Goal: Contribute content: Contribute content

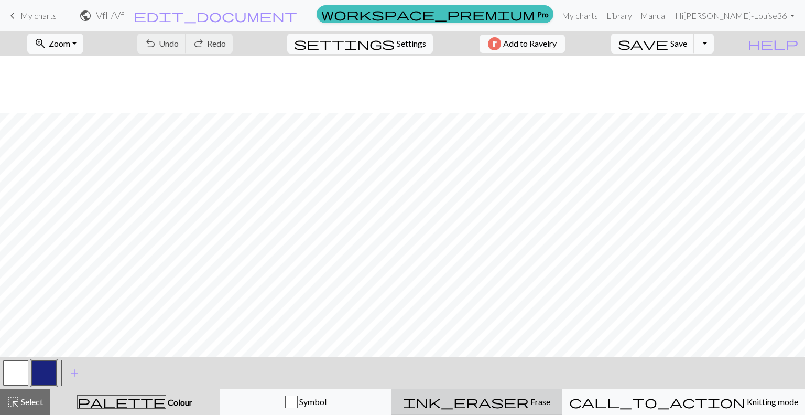
scroll to position [57, 0]
click at [70, 44] on span "Zoom" at bounding box center [59, 43] width 21 height 10
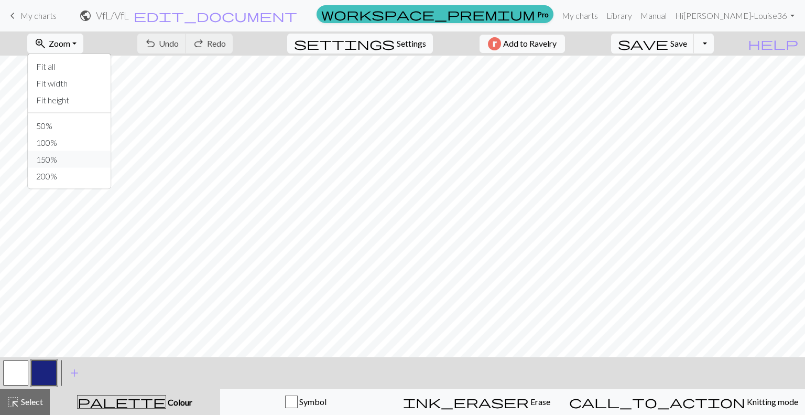
click at [96, 154] on button "150%" at bounding box center [69, 159] width 83 height 17
click at [70, 46] on span "Zoom" at bounding box center [59, 43] width 21 height 10
click at [74, 128] on button "50%" at bounding box center [69, 125] width 83 height 17
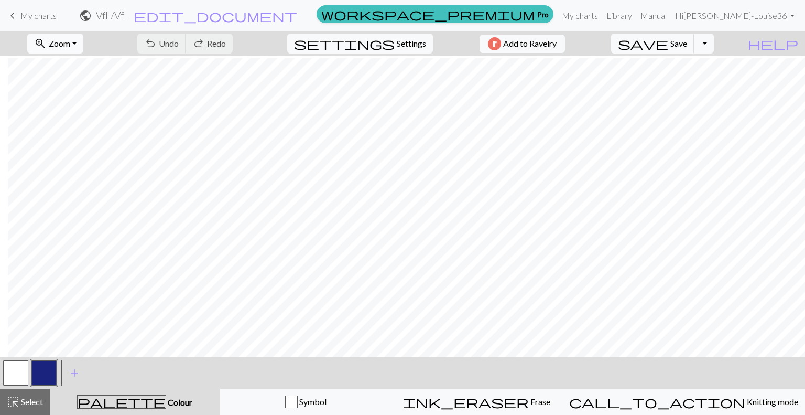
click at [63, 46] on button "zoom_in Zoom Zoom" at bounding box center [55, 44] width 56 height 20
click at [85, 142] on button "100%" at bounding box center [69, 142] width 83 height 17
click at [15, 367] on button "button" at bounding box center [15, 372] width 25 height 25
click at [43, 370] on button "button" at bounding box center [43, 372] width 25 height 25
click at [15, 373] on button "button" at bounding box center [15, 372] width 25 height 25
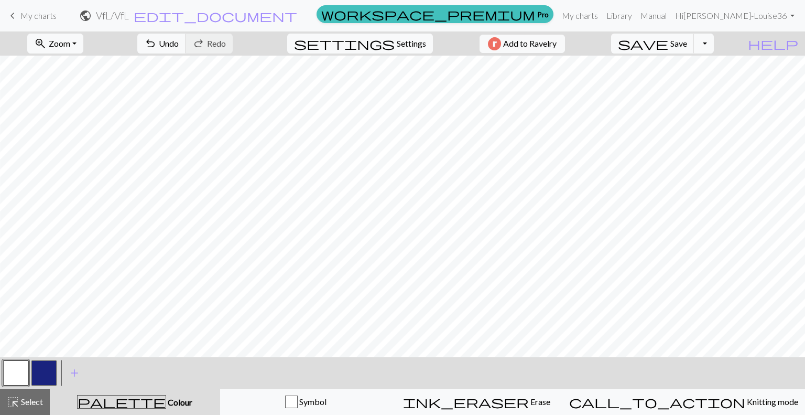
click at [40, 386] on div at bounding box center [44, 373] width 28 height 28
click at [44, 374] on button "button" at bounding box center [43, 372] width 25 height 25
click at [577, 385] on div "< > add Add a colour" at bounding box center [402, 372] width 805 height 31
click at [18, 364] on button "button" at bounding box center [15, 372] width 25 height 25
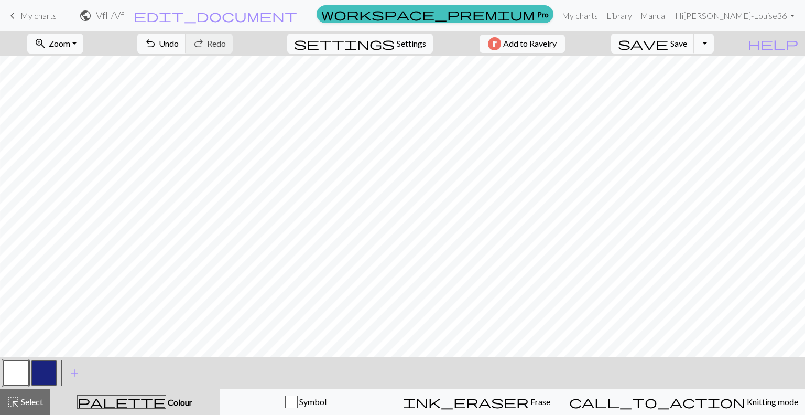
click at [41, 372] on button "button" at bounding box center [43, 372] width 25 height 25
click at [21, 369] on button "button" at bounding box center [15, 372] width 25 height 25
click at [52, 375] on button "button" at bounding box center [43, 372] width 25 height 25
click at [11, 370] on button "button" at bounding box center [15, 372] width 25 height 25
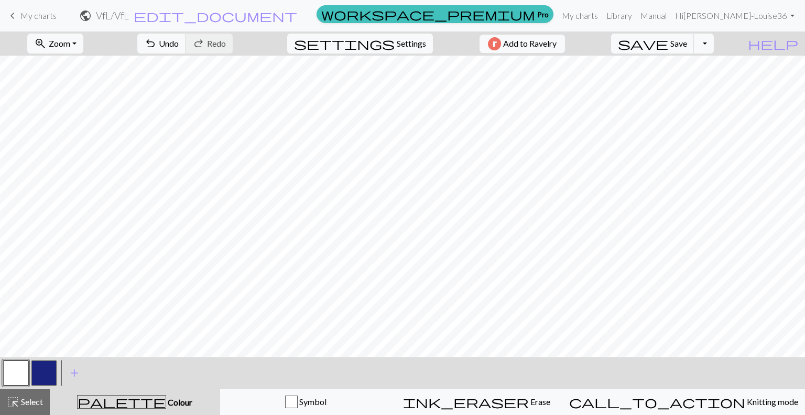
click at [43, 371] on button "button" at bounding box center [43, 372] width 25 height 25
click at [70, 46] on span "Zoom" at bounding box center [59, 43] width 21 height 10
click at [104, 177] on button "200%" at bounding box center [69, 176] width 83 height 17
click at [70, 41] on span "Zoom" at bounding box center [59, 43] width 21 height 10
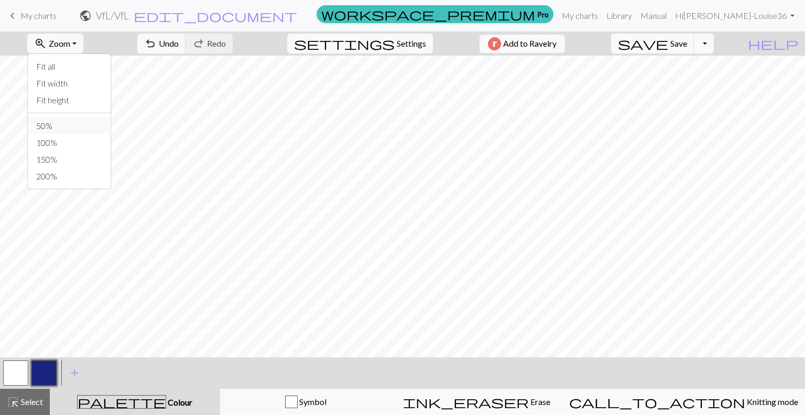
click at [93, 126] on button "50%" at bounding box center [69, 125] width 83 height 17
click at [70, 48] on span "Zoom" at bounding box center [59, 43] width 21 height 10
click at [82, 143] on button "100%" at bounding box center [69, 142] width 83 height 17
click at [13, 363] on button "button" at bounding box center [15, 372] width 25 height 25
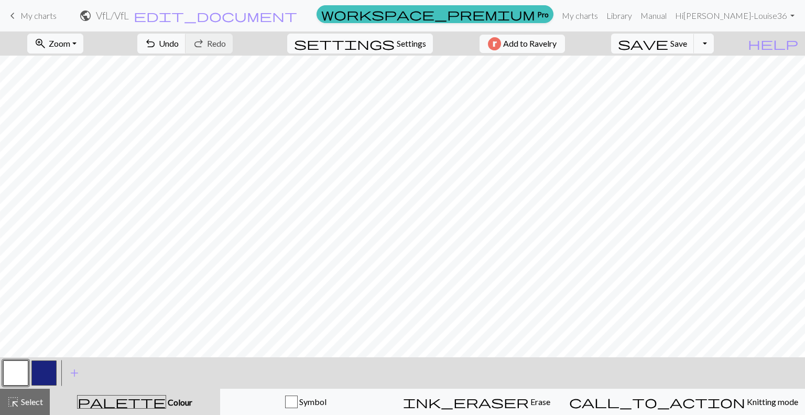
click at [45, 369] on button "button" at bounding box center [43, 372] width 25 height 25
drag, startPoint x: 13, startPoint y: 371, endPoint x: 15, endPoint y: 361, distance: 10.7
click at [14, 371] on button "button" at bounding box center [15, 372] width 25 height 25
click at [669, 45] on span "save" at bounding box center [643, 43] width 50 height 15
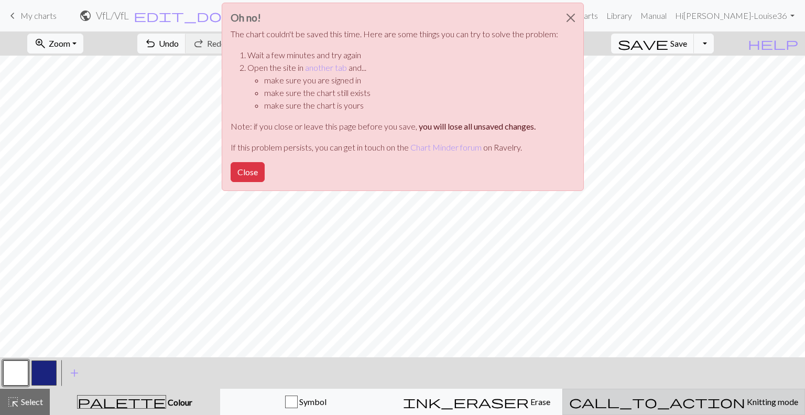
click at [746, 403] on span "Knitting mode" at bounding box center [772, 401] width 53 height 10
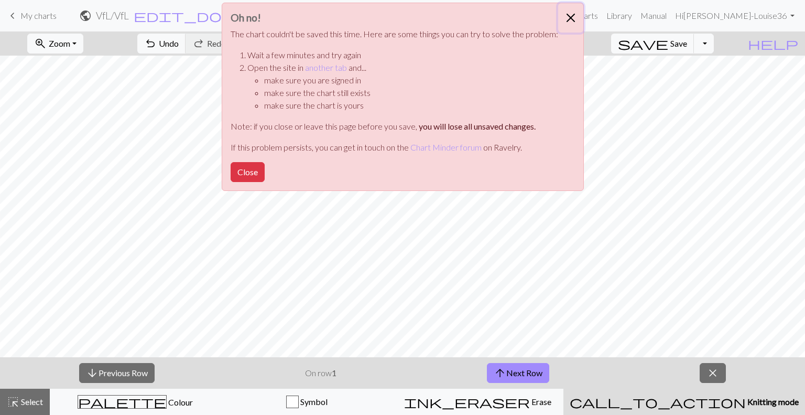
click at [566, 17] on button "Close" at bounding box center [570, 17] width 25 height 29
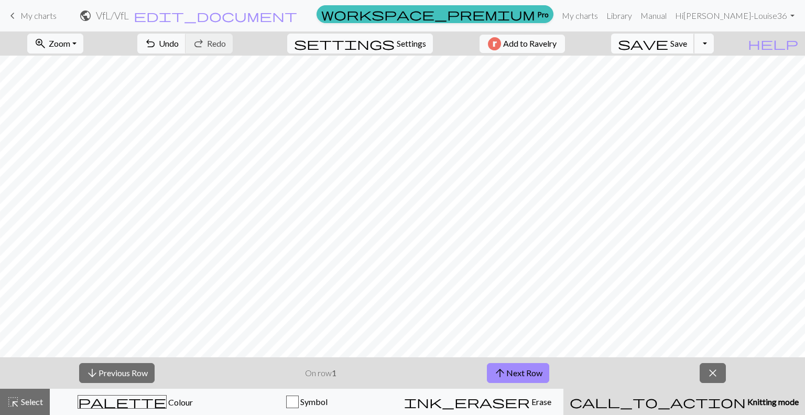
click at [687, 44] on span "Save" at bounding box center [679, 43] width 17 height 10
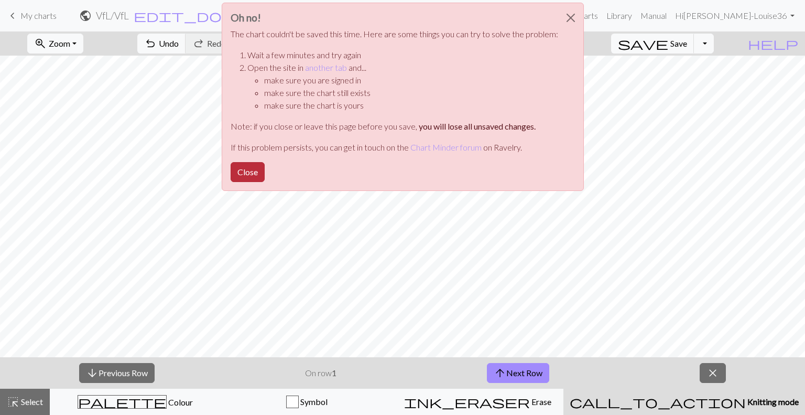
click at [246, 174] on button "Close" at bounding box center [248, 172] width 34 height 20
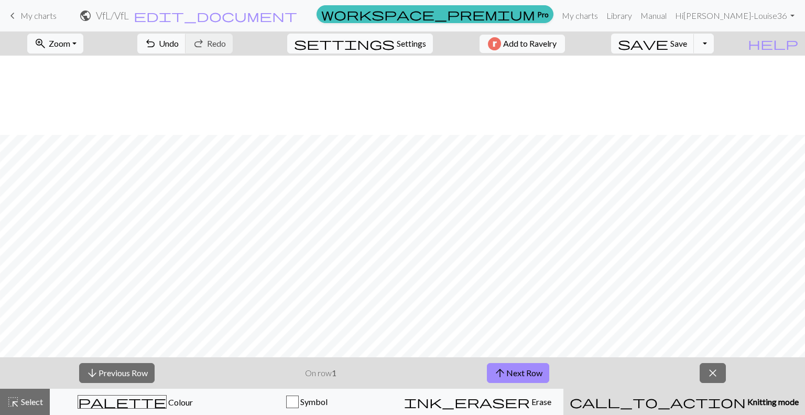
scroll to position [592, 8]
click at [709, 373] on span "close" at bounding box center [713, 372] width 13 height 15
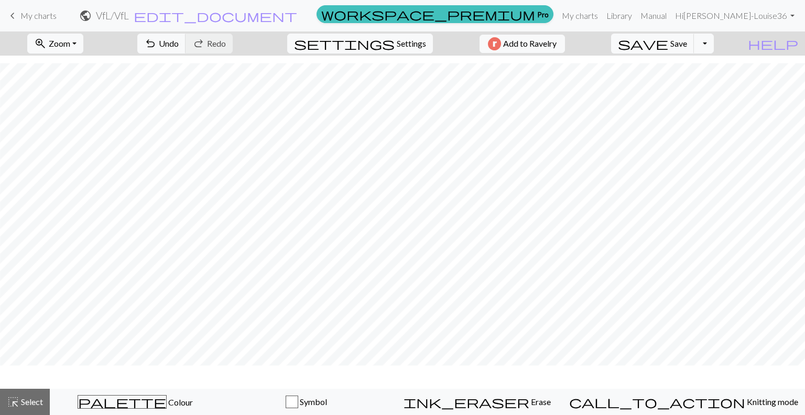
scroll to position [561, 8]
click at [690, 49] on button "save Save Save" at bounding box center [652, 44] width 83 height 20
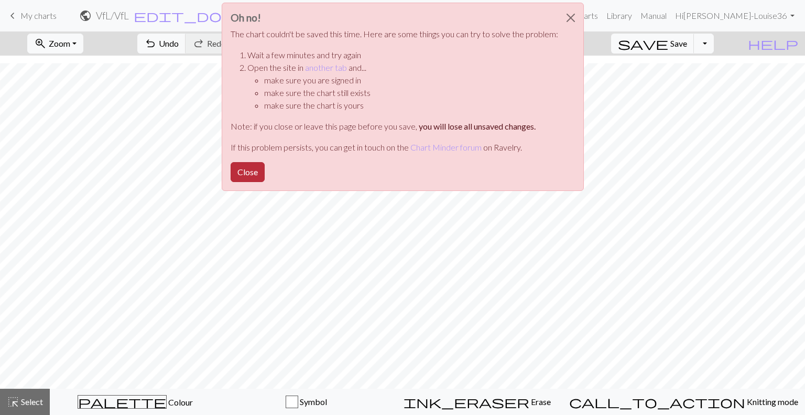
click at [243, 174] on button "Close" at bounding box center [248, 172] width 34 height 20
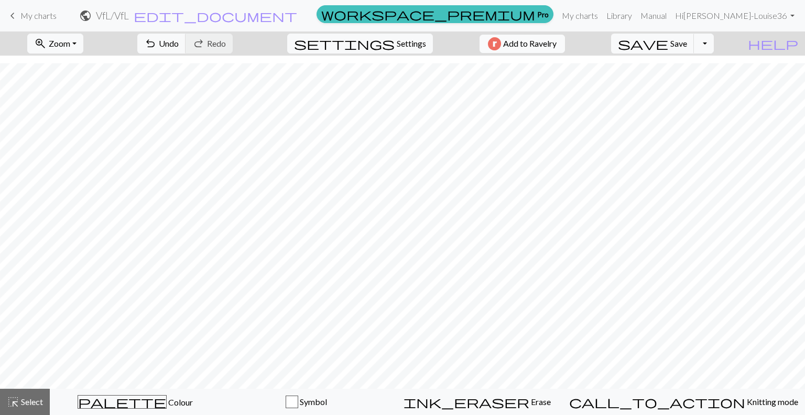
click at [529, 46] on button "Add to Ravelry" at bounding box center [522, 44] width 85 height 18
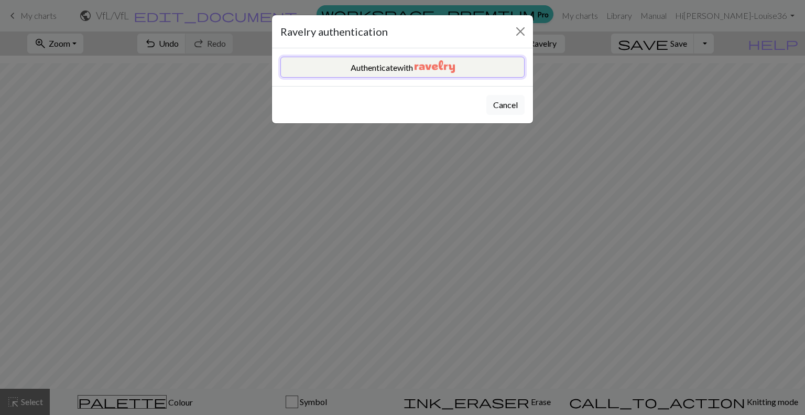
click at [416, 67] on img "button" at bounding box center [435, 66] width 40 height 13
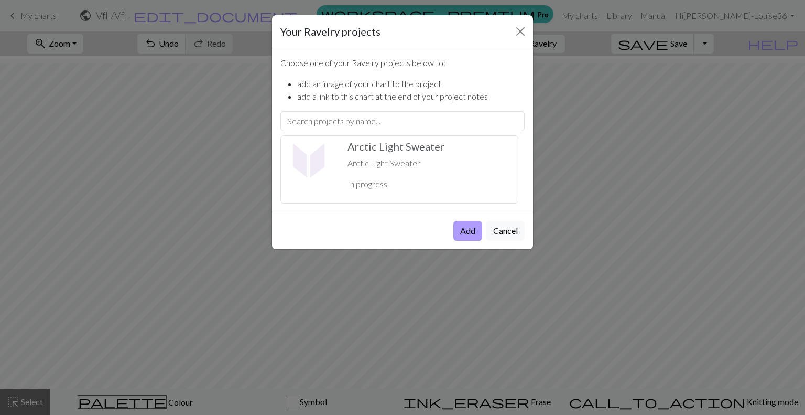
click at [463, 232] on button "Add" at bounding box center [468, 231] width 29 height 20
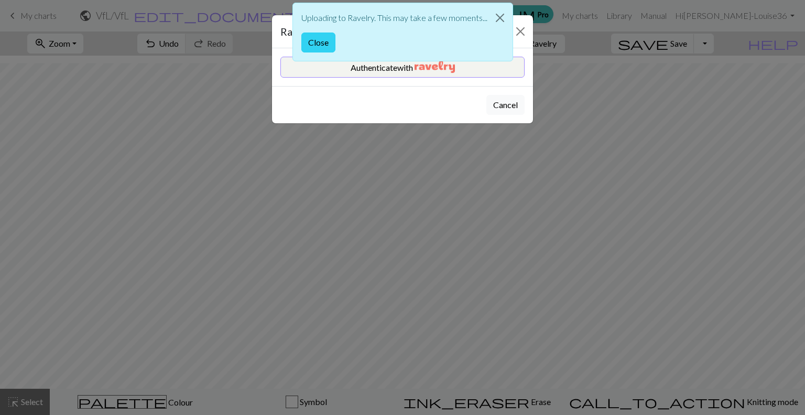
click at [322, 44] on button "Close" at bounding box center [319, 43] width 34 height 20
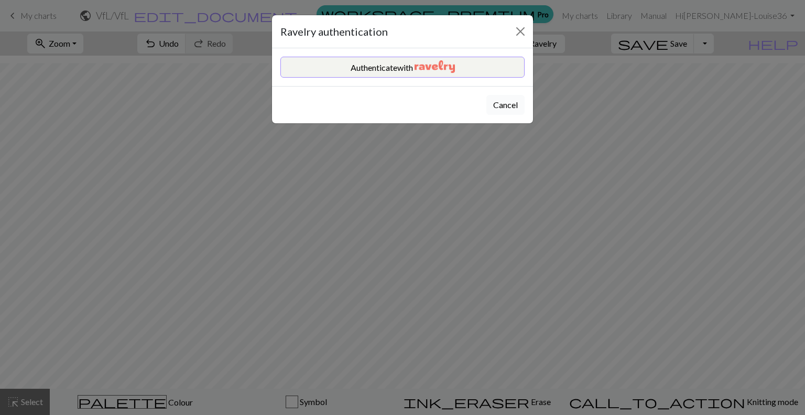
click at [508, 105] on div "Cancel" at bounding box center [402, 104] width 261 height 37
click at [480, 71] on button "Authenticate with" at bounding box center [403, 67] width 244 height 21
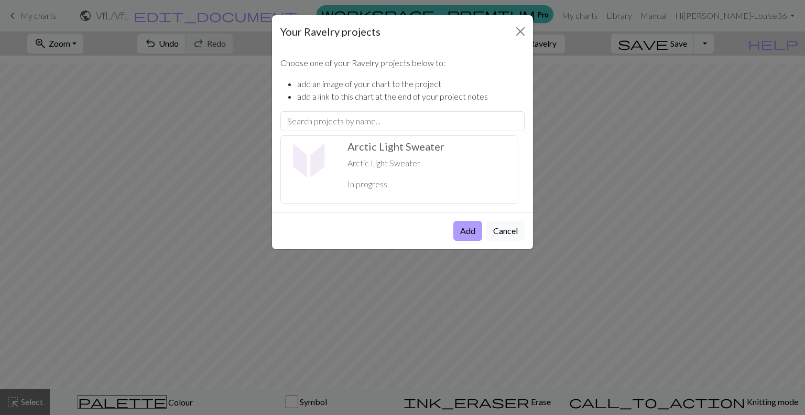
click at [470, 230] on button "Add" at bounding box center [468, 231] width 29 height 20
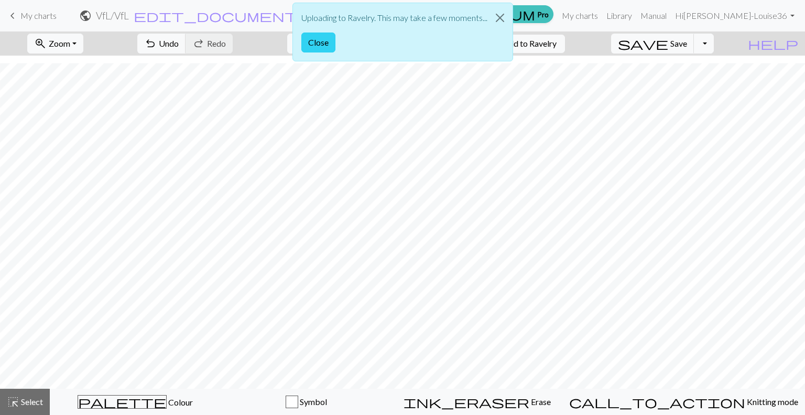
click at [321, 44] on button "Close" at bounding box center [319, 43] width 34 height 20
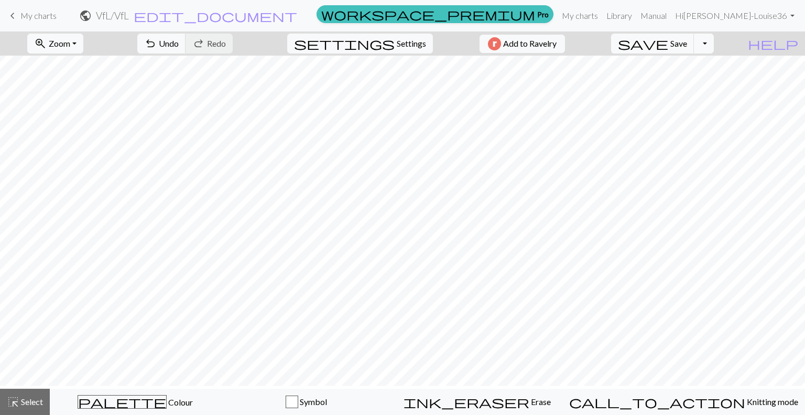
scroll to position [351, 8]
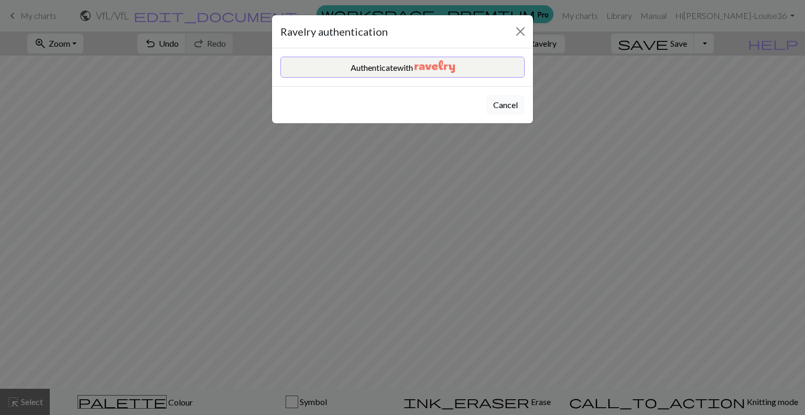
click at [510, 106] on button "Cancel" at bounding box center [506, 105] width 38 height 20
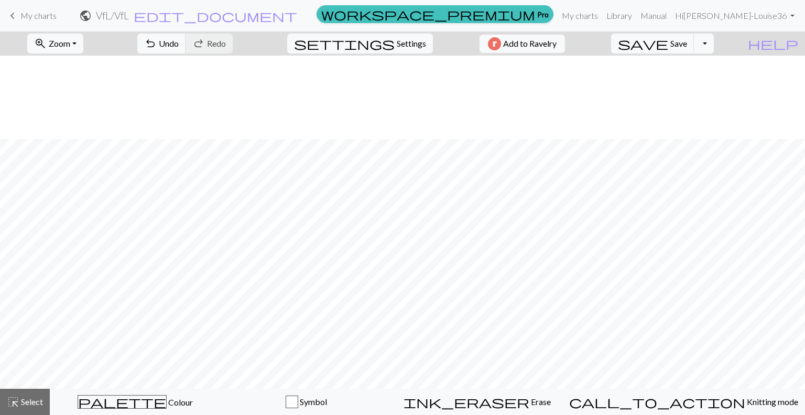
scroll to position [298, 8]
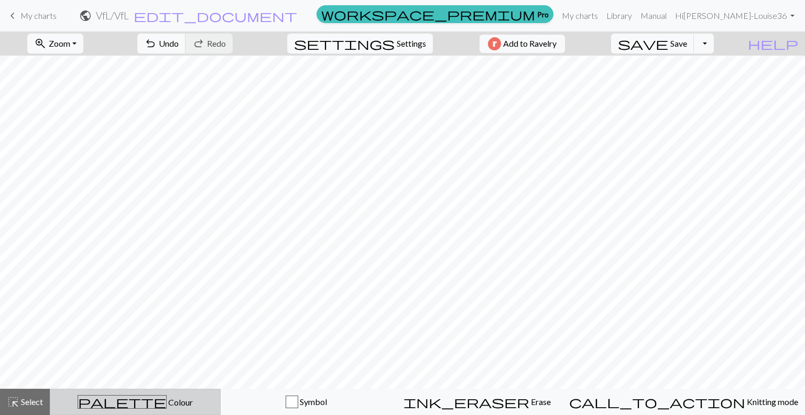
click at [208, 393] on button "palette Colour Colour" at bounding box center [135, 402] width 171 height 26
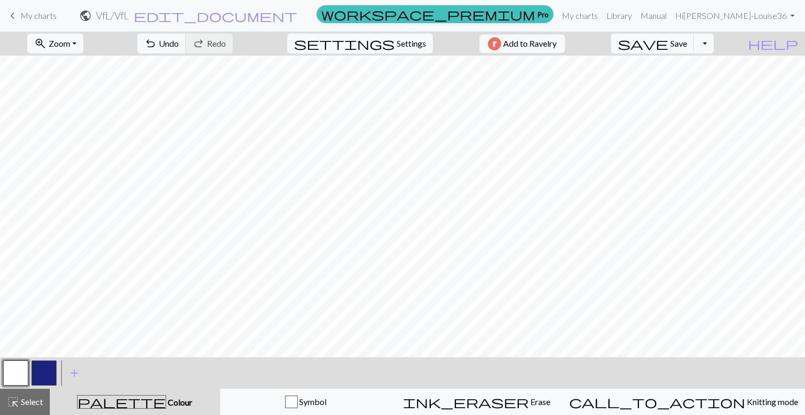
drag, startPoint x: 40, startPoint y: 374, endPoint x: 73, endPoint y: 351, distance: 41.0
click at [40, 374] on button "button" at bounding box center [43, 372] width 25 height 25
click at [23, 372] on button "button" at bounding box center [15, 372] width 25 height 25
click at [58, 378] on div "< > add Add a colour" at bounding box center [402, 372] width 805 height 31
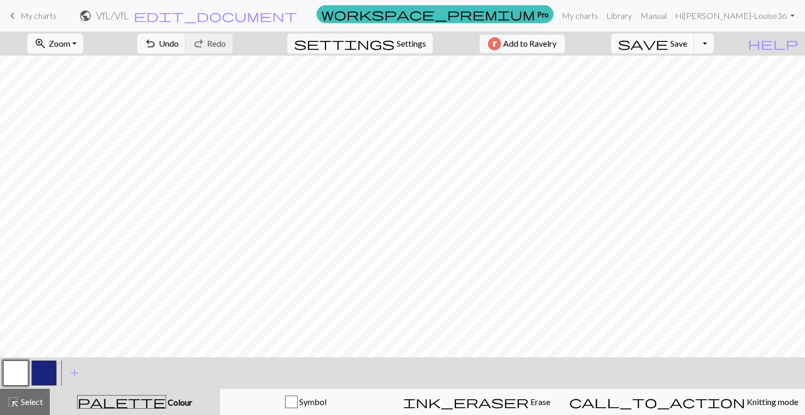
click at [53, 378] on button "button" at bounding box center [43, 372] width 25 height 25
click at [8, 375] on button "button" at bounding box center [15, 372] width 25 height 25
click at [51, 380] on button "button" at bounding box center [43, 372] width 25 height 25
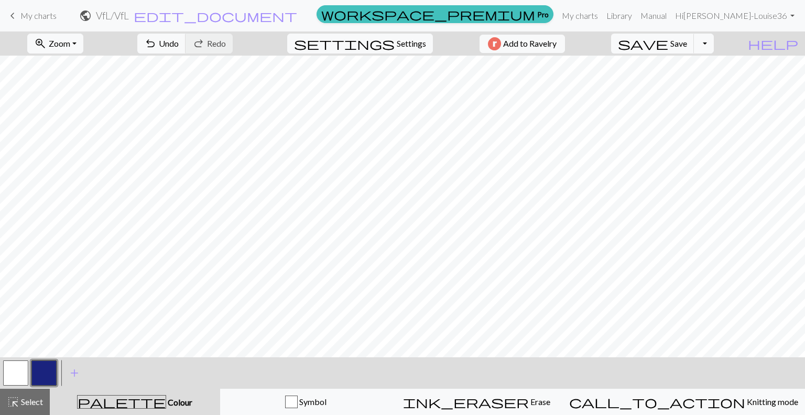
click at [24, 371] on button "button" at bounding box center [15, 372] width 25 height 25
click at [48, 369] on button "button" at bounding box center [43, 372] width 25 height 25
click at [21, 367] on button "button" at bounding box center [15, 372] width 25 height 25
click at [51, 368] on button "button" at bounding box center [43, 372] width 25 height 25
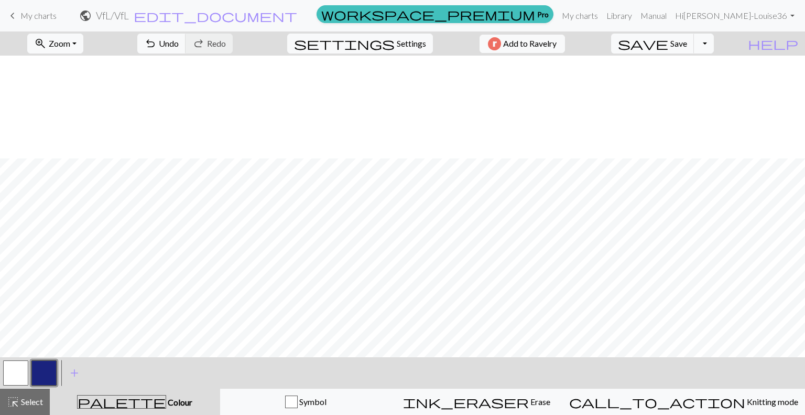
scroll to position [210, 0]
click at [70, 45] on span "Zoom" at bounding box center [59, 43] width 21 height 10
click at [96, 174] on button "200%" at bounding box center [69, 176] width 83 height 17
click at [83, 43] on button "zoom_in Zoom Zoom" at bounding box center [55, 44] width 56 height 20
click at [90, 122] on button "50%" at bounding box center [69, 125] width 83 height 17
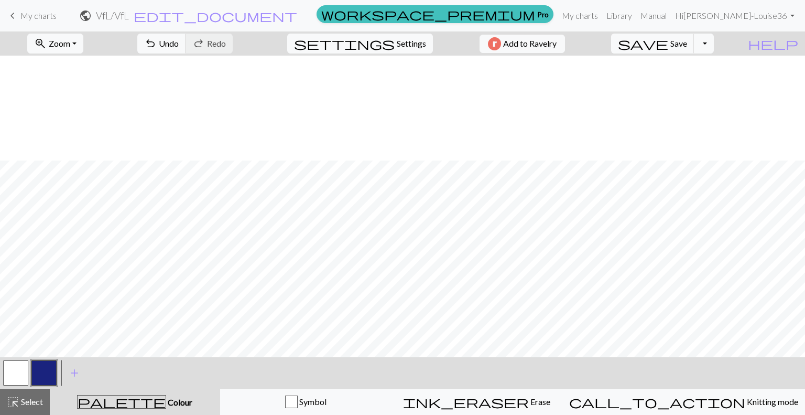
scroll to position [105, 0]
click at [47, 373] on button "button" at bounding box center [43, 372] width 25 height 25
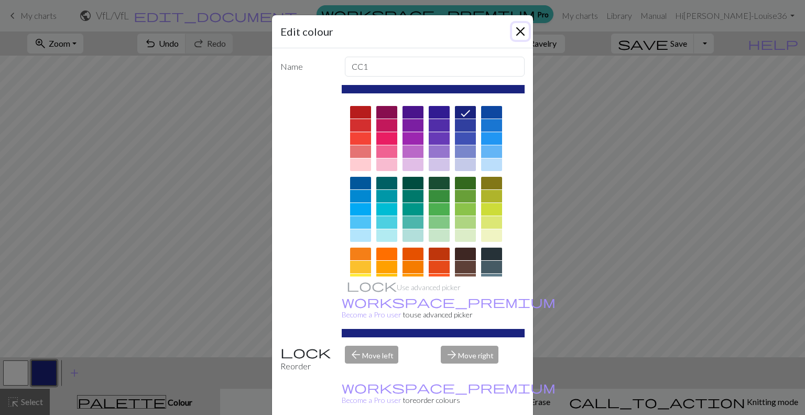
click at [512, 33] on button "Close" at bounding box center [520, 31] width 17 height 17
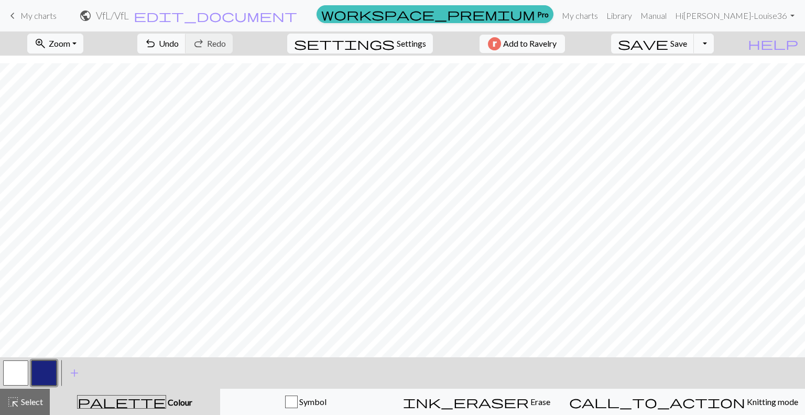
scroll to position [162, 0]
click at [70, 41] on span "Zoom" at bounding box center [59, 43] width 21 height 10
click at [87, 163] on button "150%" at bounding box center [69, 159] width 83 height 17
click at [100, 396] on div "palette Colour Colour" at bounding box center [135, 402] width 158 height 14
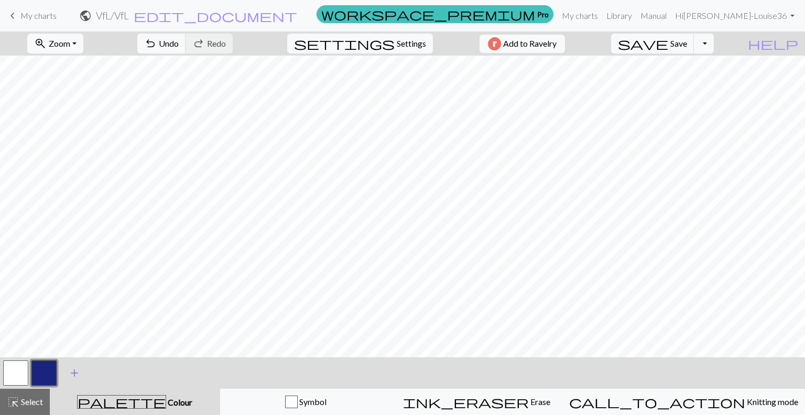
click at [76, 367] on span "add" at bounding box center [74, 372] width 13 height 15
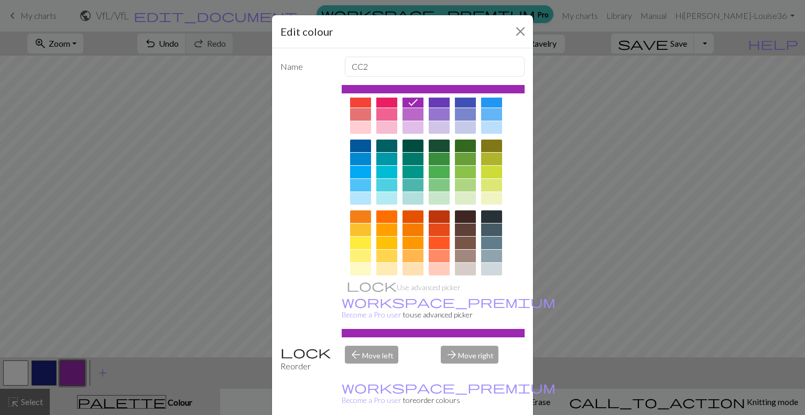
scroll to position [52, 0]
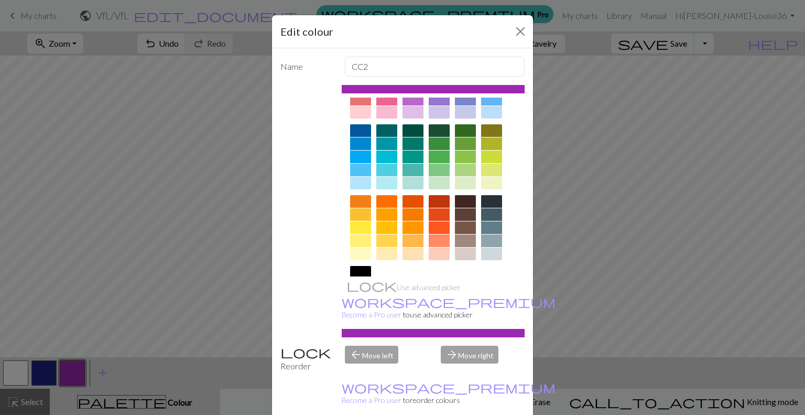
click at [363, 228] on div at bounding box center [360, 227] width 21 height 13
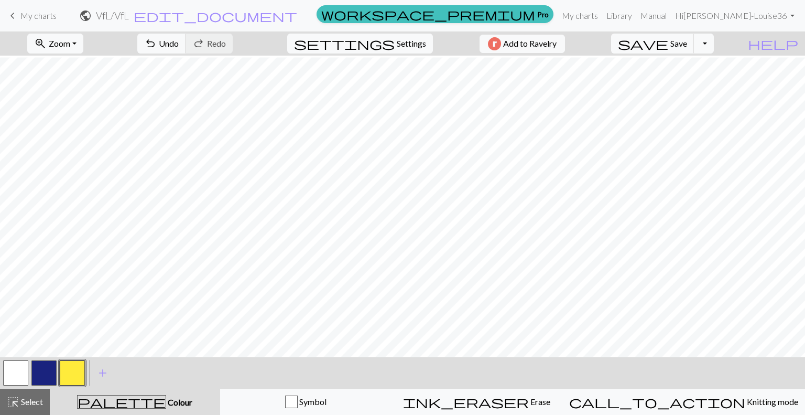
scroll to position [686, 0]
click at [42, 374] on button "button" at bounding box center [43, 372] width 25 height 25
click at [46, 371] on button "button" at bounding box center [43, 372] width 25 height 25
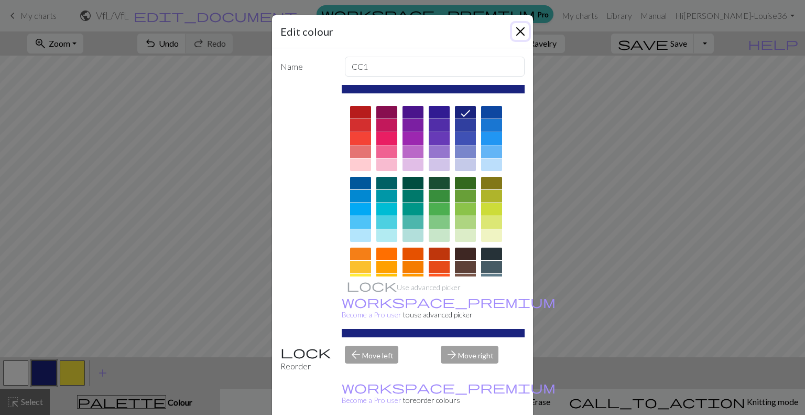
click at [516, 31] on button "Close" at bounding box center [520, 31] width 17 height 17
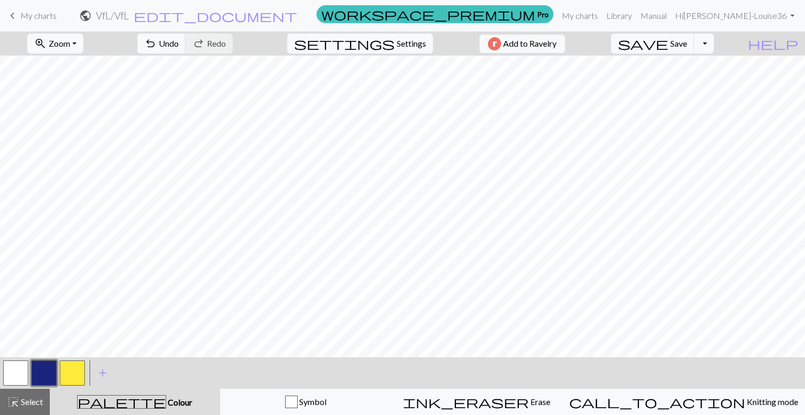
click at [78, 380] on button "button" at bounding box center [72, 372] width 25 height 25
drag, startPoint x: 18, startPoint y: 375, endPoint x: 24, endPoint y: 364, distance: 11.7
click at [18, 373] on button "button" at bounding box center [15, 372] width 25 height 25
click at [46, 366] on button "button" at bounding box center [43, 372] width 25 height 25
click at [64, 375] on button "button" at bounding box center [72, 372] width 25 height 25
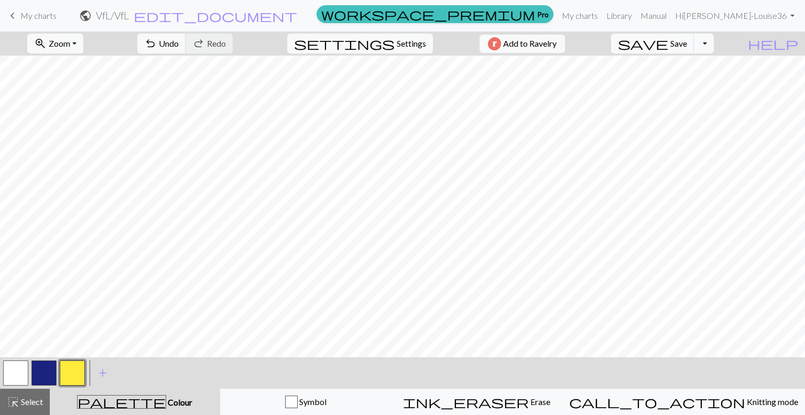
click at [23, 367] on button "button" at bounding box center [15, 372] width 25 height 25
click at [40, 366] on button "button" at bounding box center [43, 372] width 25 height 25
click at [8, 375] on button "button" at bounding box center [15, 372] width 25 height 25
click at [37, 369] on button "button" at bounding box center [43, 372] width 25 height 25
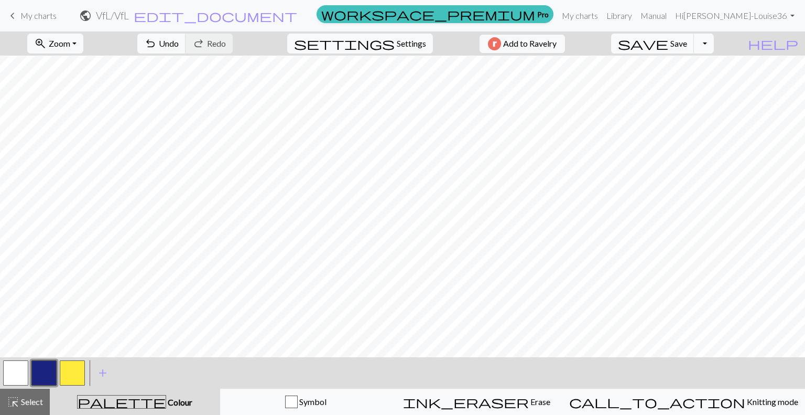
drag, startPoint x: 21, startPoint y: 367, endPoint x: 28, endPoint y: 353, distance: 15.2
click at [21, 366] on button "button" at bounding box center [15, 372] width 25 height 25
click at [46, 367] on button "button" at bounding box center [43, 372] width 25 height 25
click at [13, 376] on button "button" at bounding box center [15, 372] width 25 height 25
click at [8, 373] on button "button" at bounding box center [15, 372] width 25 height 25
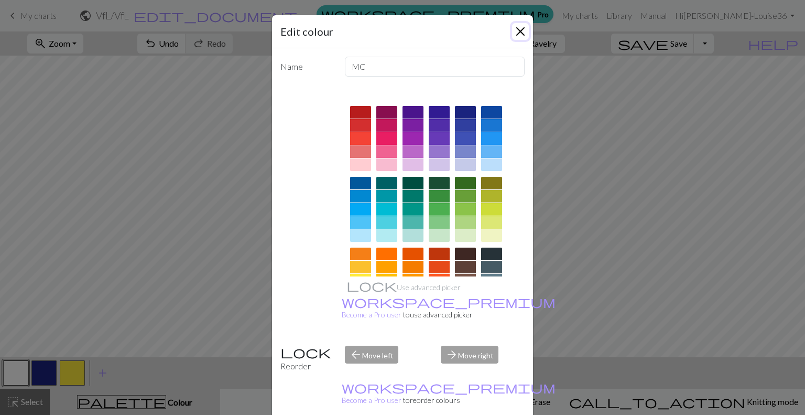
click at [515, 29] on button "Close" at bounding box center [520, 31] width 17 height 17
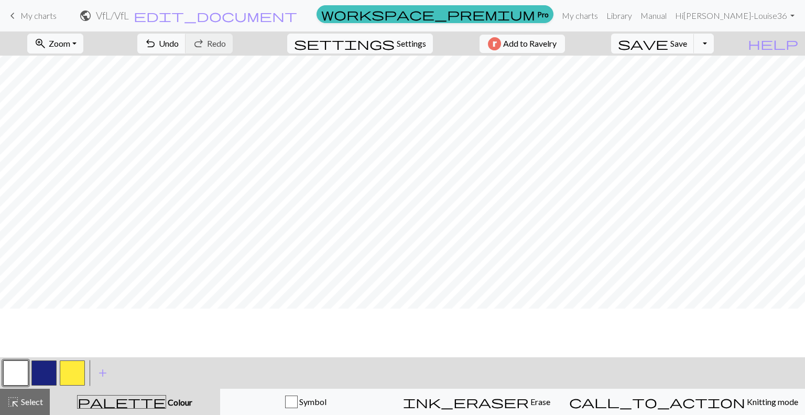
scroll to position [582, 0]
click at [40, 370] on button "button" at bounding box center [43, 372] width 25 height 25
drag, startPoint x: 20, startPoint y: 378, endPoint x: 38, endPoint y: 364, distance: 22.1
click at [20, 377] on button "button" at bounding box center [15, 372] width 25 height 25
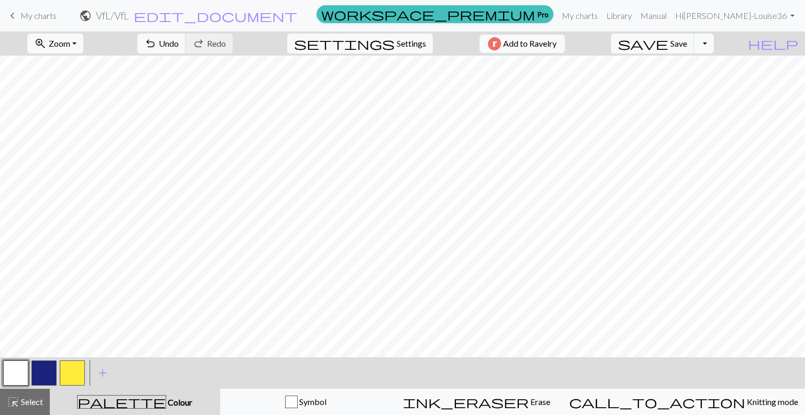
click at [40, 370] on button "button" at bounding box center [43, 372] width 25 height 25
click at [79, 49] on button "zoom_in Zoom Zoom" at bounding box center [55, 44] width 56 height 20
click at [90, 126] on button "50%" at bounding box center [69, 125] width 83 height 17
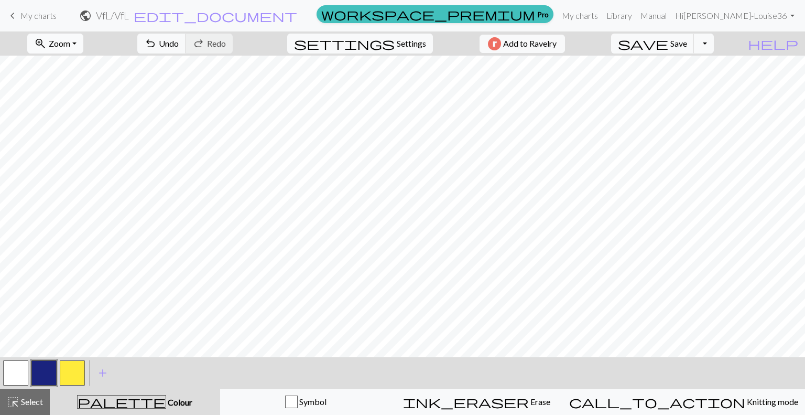
drag, startPoint x: 65, startPoint y: 41, endPoint x: 72, endPoint y: 44, distance: 7.6
click at [65, 41] on span "Zoom" at bounding box center [59, 43] width 21 height 10
click at [100, 102] on button "Fit height" at bounding box center [69, 100] width 83 height 17
click at [64, 34] on button "zoom_in Zoom Zoom" at bounding box center [55, 44] width 56 height 20
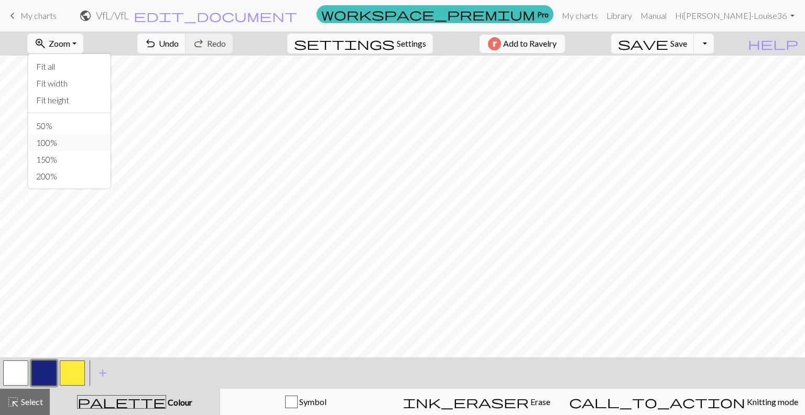
click at [68, 140] on button "100%" at bounding box center [69, 142] width 83 height 17
click at [8, 381] on button "button" at bounding box center [15, 372] width 25 height 25
drag, startPoint x: 39, startPoint y: 373, endPoint x: 52, endPoint y: 353, distance: 23.9
click at [38, 373] on button "button" at bounding box center [43, 372] width 25 height 25
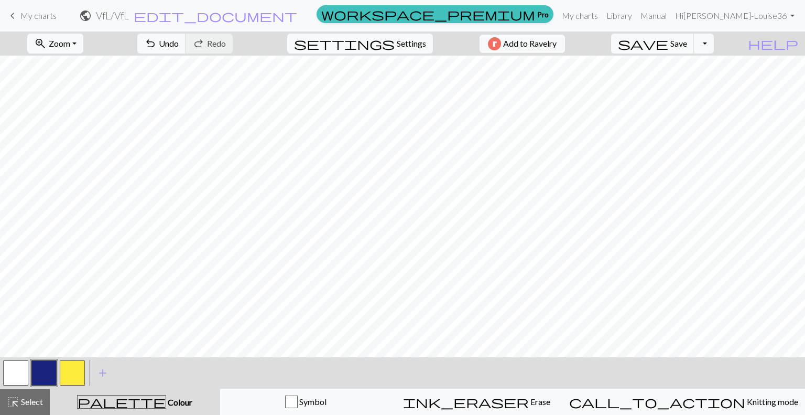
click at [16, 383] on button "button" at bounding box center [15, 372] width 25 height 25
drag, startPoint x: 40, startPoint y: 375, endPoint x: 53, endPoint y: 356, distance: 23.0
click at [40, 374] on button "button" at bounding box center [43, 372] width 25 height 25
click at [14, 370] on button "button" at bounding box center [15, 372] width 25 height 25
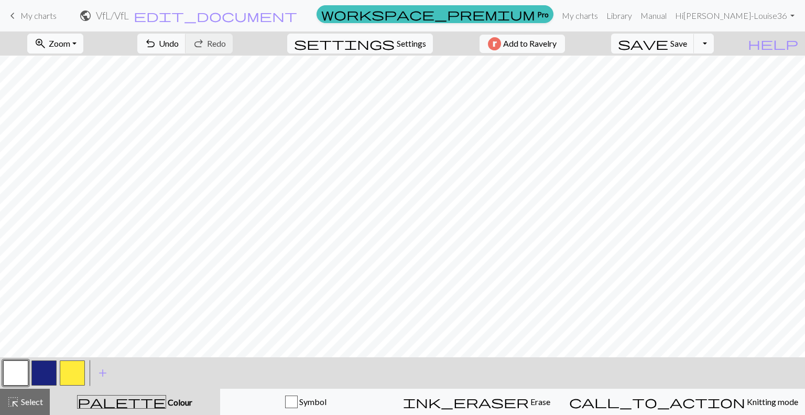
click at [83, 45] on button "zoom_in Zoom Zoom" at bounding box center [55, 44] width 56 height 20
click at [90, 127] on button "50%" at bounding box center [69, 125] width 83 height 17
click at [45, 372] on button "button" at bounding box center [43, 372] width 25 height 25
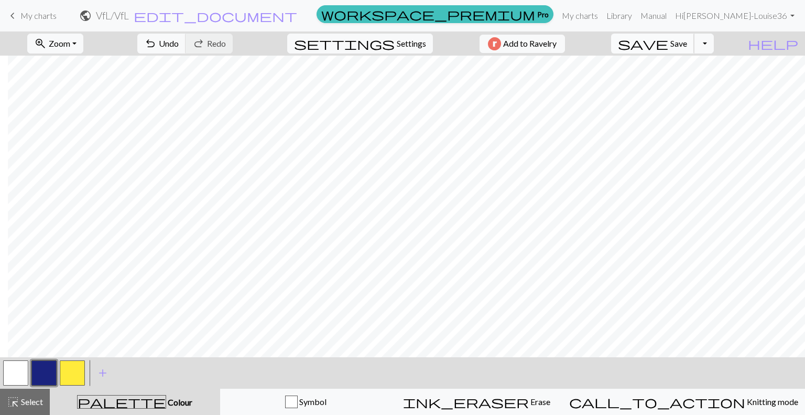
click at [687, 44] on span "Save" at bounding box center [679, 43] width 17 height 10
click at [70, 48] on span "Zoom" at bounding box center [59, 43] width 21 height 10
click at [83, 151] on button "150%" at bounding box center [69, 159] width 83 height 17
click at [21, 372] on button "button" at bounding box center [15, 372] width 25 height 25
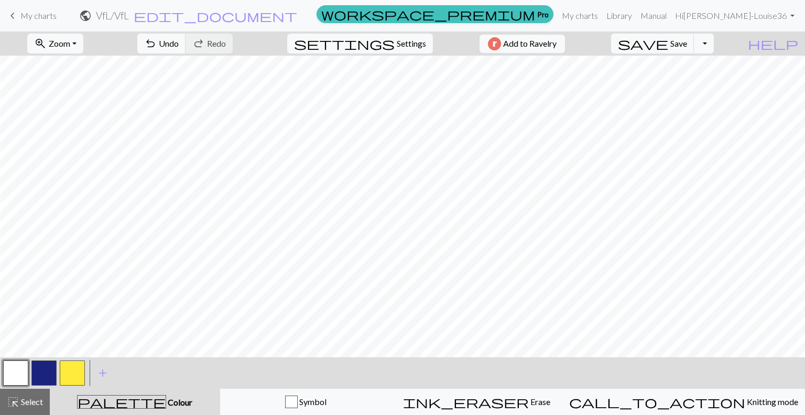
click at [41, 369] on button "button" at bounding box center [43, 372] width 25 height 25
click at [70, 48] on span "Zoom" at bounding box center [59, 43] width 21 height 10
click at [87, 119] on button "50%" at bounding box center [69, 125] width 83 height 17
click at [47, 46] on span "zoom_in" at bounding box center [40, 43] width 13 height 15
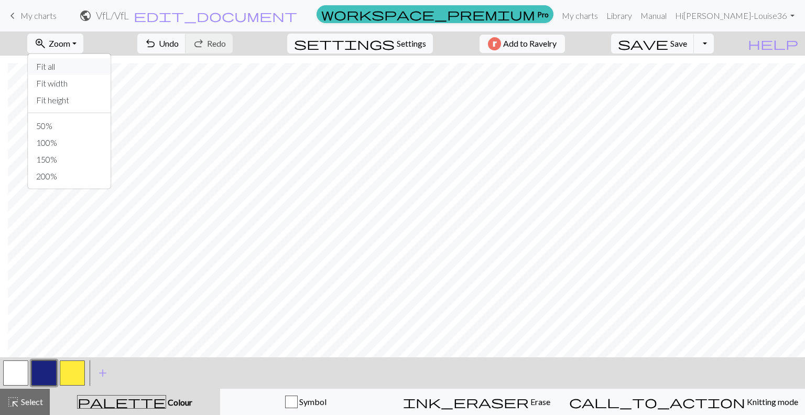
click at [100, 67] on button "Fit all" at bounding box center [69, 66] width 83 height 17
click at [47, 37] on span "zoom_in" at bounding box center [40, 43] width 13 height 15
click at [97, 175] on button "200%" at bounding box center [69, 176] width 83 height 17
click at [70, 39] on span "Zoom" at bounding box center [59, 43] width 21 height 10
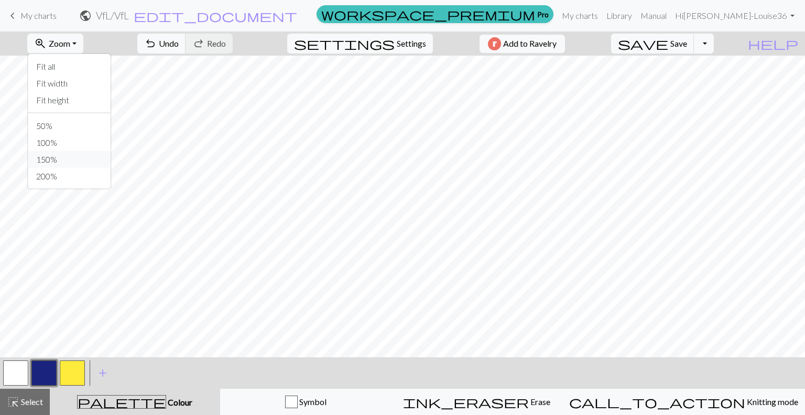
click at [77, 157] on button "150%" at bounding box center [69, 159] width 83 height 17
click at [67, 42] on span "Zoom" at bounding box center [59, 43] width 21 height 10
click at [80, 132] on button "50%" at bounding box center [69, 125] width 83 height 17
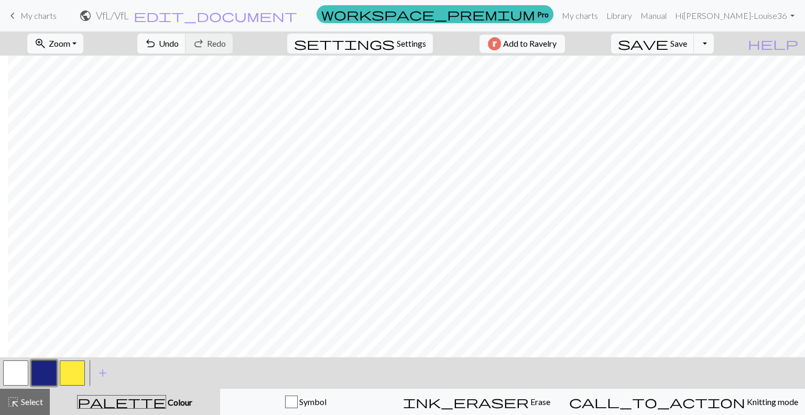
drag, startPoint x: 14, startPoint y: 375, endPoint x: 19, endPoint y: 376, distance: 5.3
click at [15, 375] on button "button" at bounding box center [15, 372] width 25 height 25
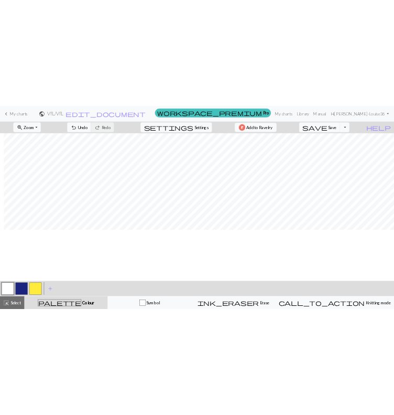
scroll to position [0, 8]
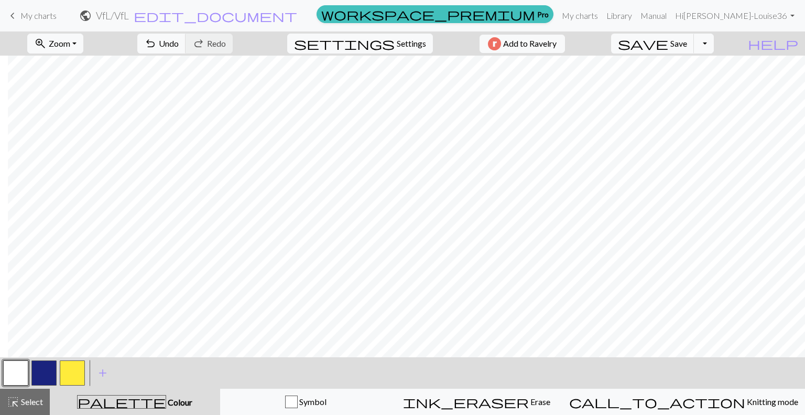
drag, startPoint x: 47, startPoint y: 369, endPoint x: 51, endPoint y: 358, distance: 11.8
click at [48, 369] on button "button" at bounding box center [43, 372] width 25 height 25
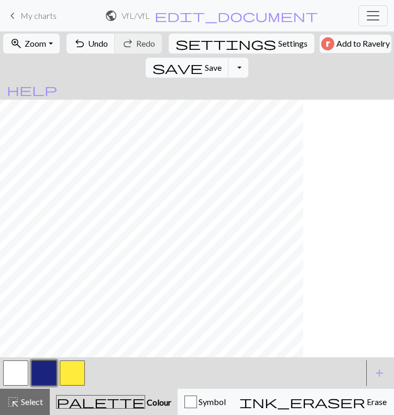
scroll to position [0, 110]
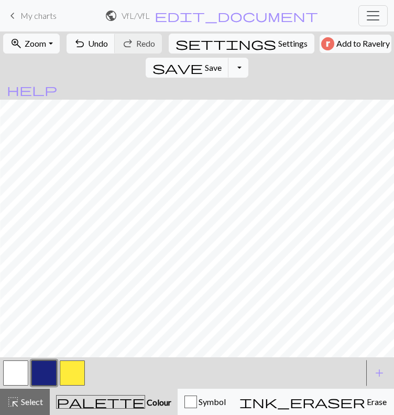
click at [22, 385] on button "button" at bounding box center [15, 372] width 25 height 25
click at [42, 385] on button "button" at bounding box center [43, 372] width 25 height 25
drag, startPoint x: 19, startPoint y: 404, endPoint x: 25, endPoint y: 394, distance: 11.5
click at [19, 385] on button "button" at bounding box center [15, 372] width 25 height 25
click at [92, 48] on span "Undo" at bounding box center [98, 43] width 20 height 10
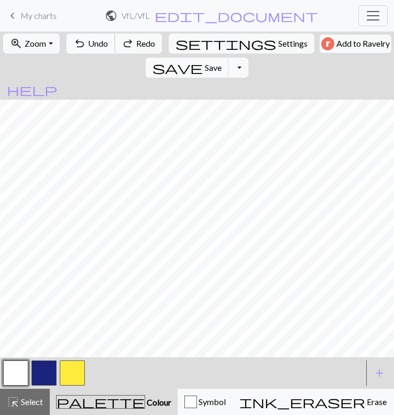
click at [96, 48] on span "Undo" at bounding box center [98, 43] width 20 height 10
click at [42, 385] on button "button" at bounding box center [43, 372] width 25 height 25
click at [17, 385] on button "button" at bounding box center [15, 372] width 25 height 25
click at [40, 385] on button "button" at bounding box center [43, 372] width 25 height 25
click at [19, 385] on button "button" at bounding box center [15, 372] width 25 height 25
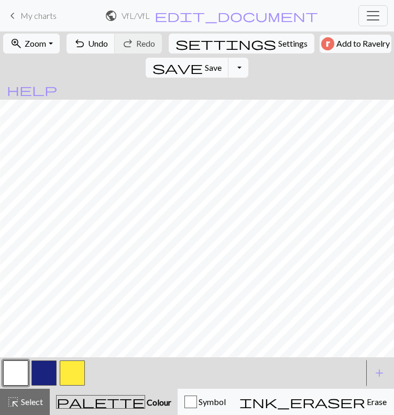
click at [44, 385] on button "button" at bounding box center [43, 372] width 25 height 25
click at [103, 48] on span "Undo" at bounding box center [98, 43] width 20 height 10
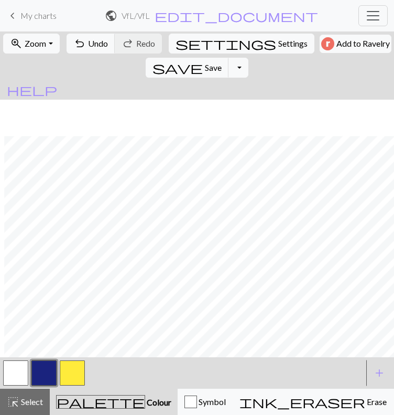
scroll to position [157, 209]
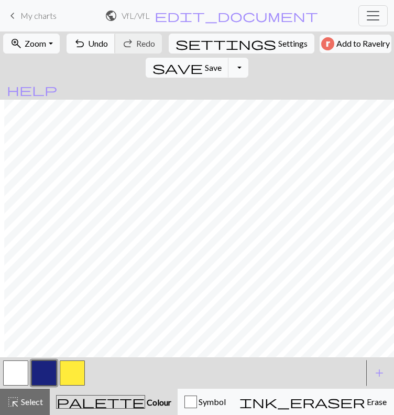
click at [91, 53] on button "undo Undo Undo" at bounding box center [91, 44] width 49 height 20
click at [22, 385] on button "button" at bounding box center [15, 372] width 25 height 25
click at [42, 385] on button "button" at bounding box center [43, 372] width 25 height 25
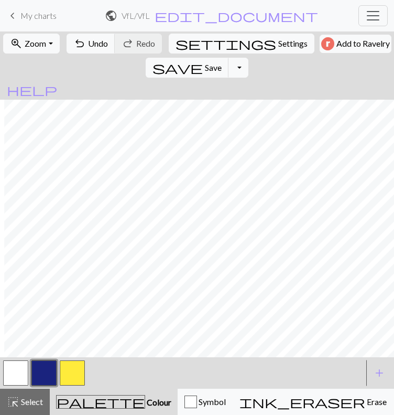
click at [24, 385] on button "button" at bounding box center [15, 372] width 25 height 25
click at [45, 385] on button "button" at bounding box center [43, 372] width 25 height 25
click at [13, 385] on button "button" at bounding box center [15, 372] width 25 height 25
click at [39, 385] on button "button" at bounding box center [43, 372] width 25 height 25
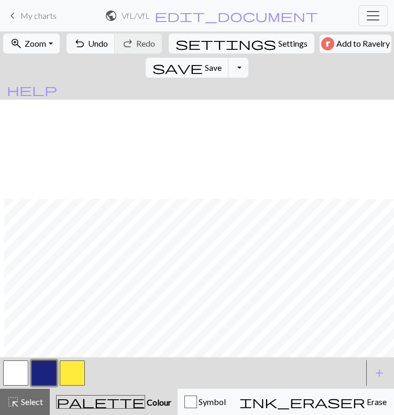
scroll to position [105, 209]
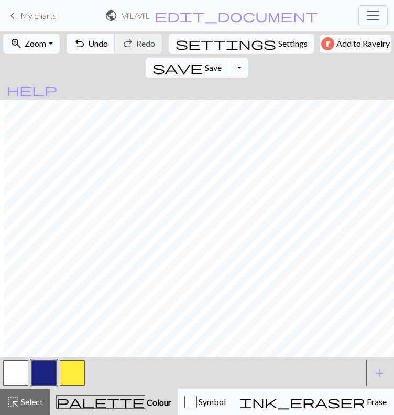
click at [17, 385] on button "button" at bounding box center [15, 372] width 25 height 25
click at [48, 385] on button "button" at bounding box center [43, 372] width 25 height 25
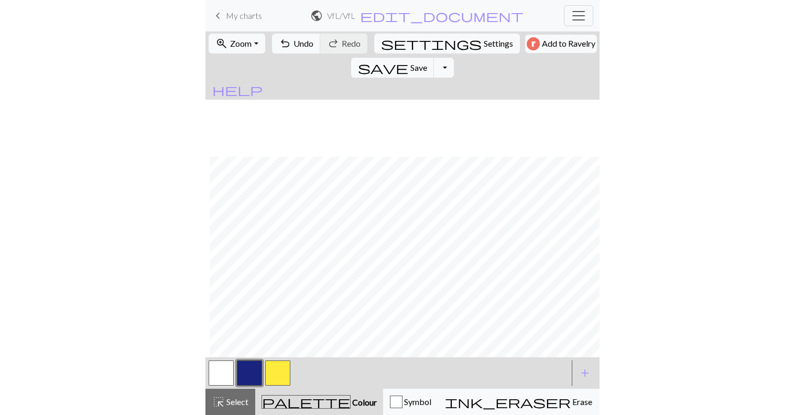
scroll to position [157, 209]
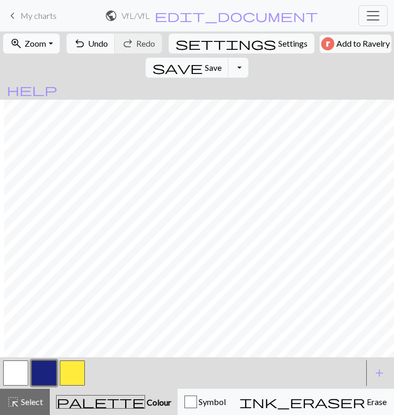
click at [38, 53] on button "zoom_in Zoom Zoom" at bounding box center [31, 44] width 56 height 20
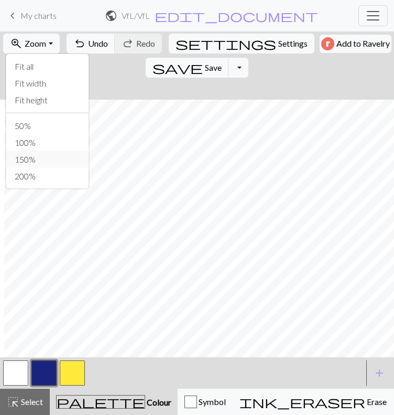
click at [63, 168] on button "150%" at bounding box center [47, 159] width 83 height 17
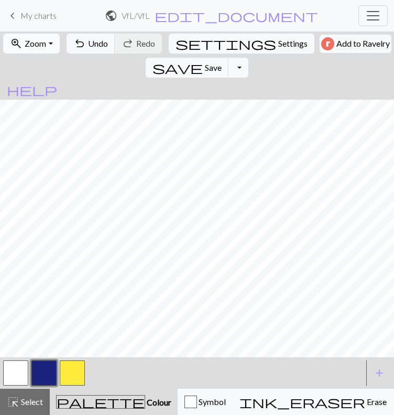
click at [34, 53] on button "zoom_in Zoom Zoom" at bounding box center [31, 44] width 56 height 20
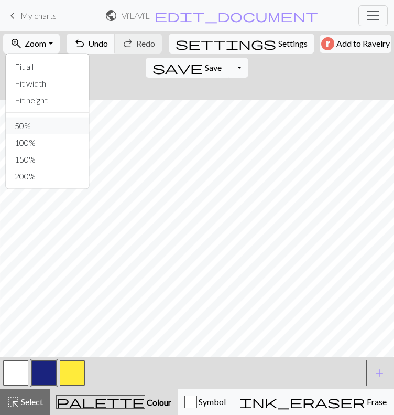
click at [57, 134] on button "50%" at bounding box center [47, 125] width 83 height 17
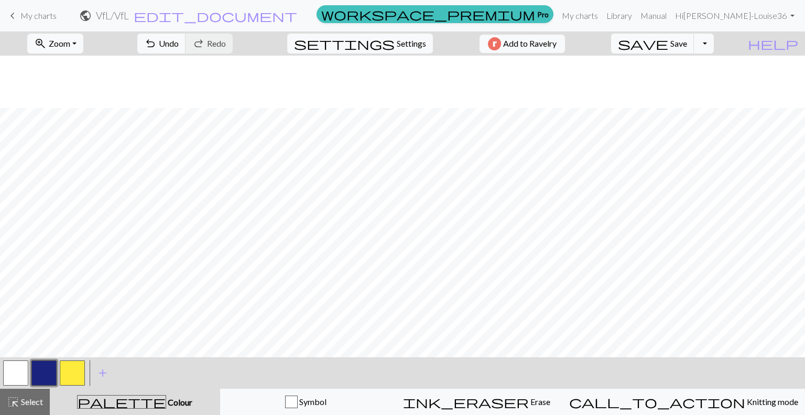
scroll to position [157, 0]
click at [10, 373] on button "button" at bounding box center [15, 372] width 25 height 25
click at [45, 369] on button "button" at bounding box center [43, 372] width 25 height 25
click at [16, 374] on button "button" at bounding box center [15, 372] width 25 height 25
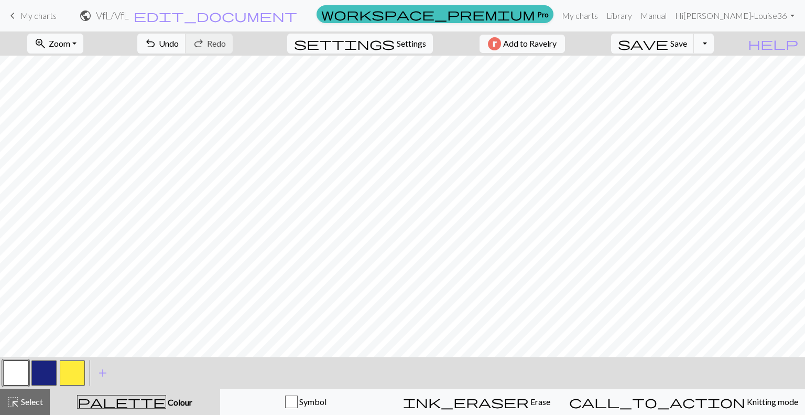
click at [50, 373] on button "button" at bounding box center [43, 372] width 25 height 25
click at [21, 377] on button "button" at bounding box center [15, 372] width 25 height 25
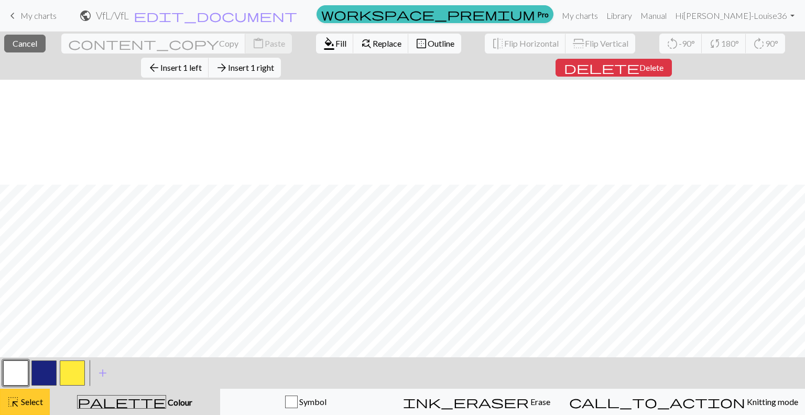
scroll to position [105, 0]
click at [12, 405] on span "highlight_alt" at bounding box center [13, 401] width 13 height 15
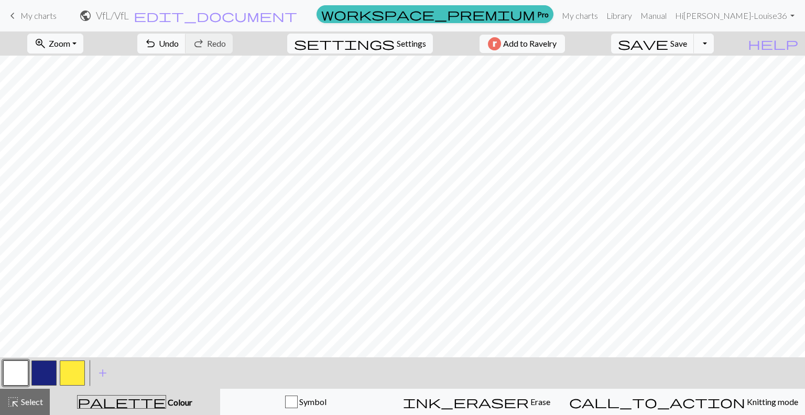
click at [20, 380] on button "button" at bounding box center [15, 372] width 25 height 25
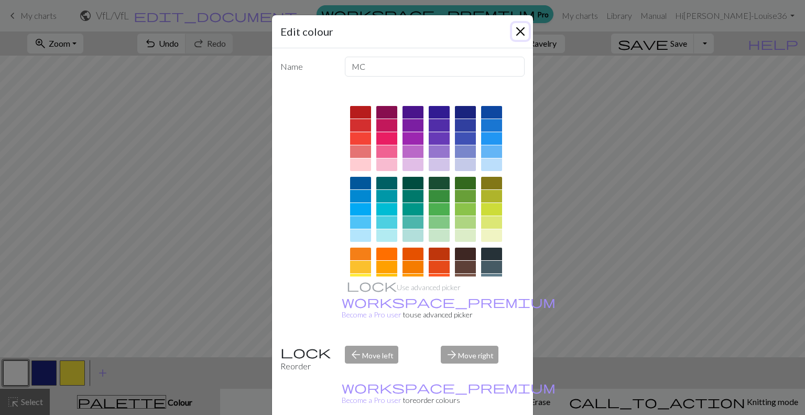
click at [514, 33] on button "Close" at bounding box center [520, 31] width 17 height 17
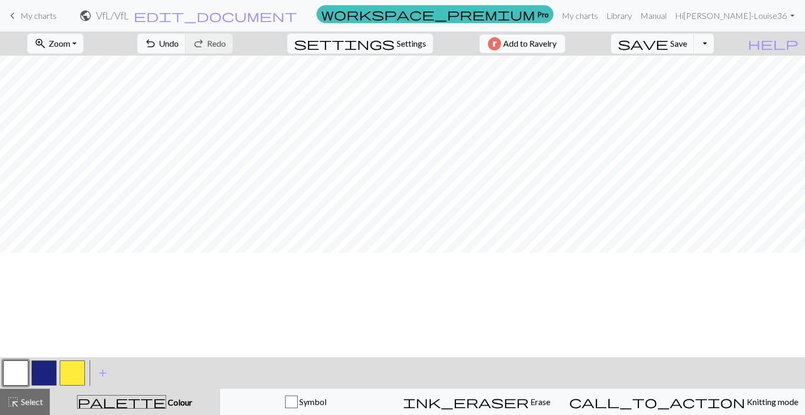
scroll to position [0, 0]
click at [42, 369] on button "button" at bounding box center [43, 372] width 25 height 25
click at [20, 370] on button "button" at bounding box center [15, 372] width 25 height 25
click at [42, 381] on button "button" at bounding box center [43, 372] width 25 height 25
click at [15, 375] on button "button" at bounding box center [15, 372] width 25 height 25
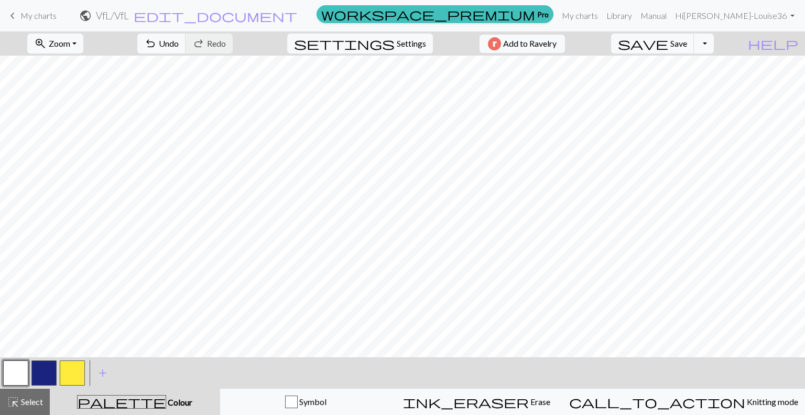
click at [44, 377] on button "button" at bounding box center [43, 372] width 25 height 25
drag, startPoint x: 19, startPoint y: 375, endPoint x: 24, endPoint y: 359, distance: 17.3
click at [19, 374] on button "button" at bounding box center [15, 372] width 25 height 25
click at [37, 374] on button "button" at bounding box center [43, 372] width 25 height 25
drag, startPoint x: 11, startPoint y: 375, endPoint x: 15, endPoint y: 352, distance: 23.4
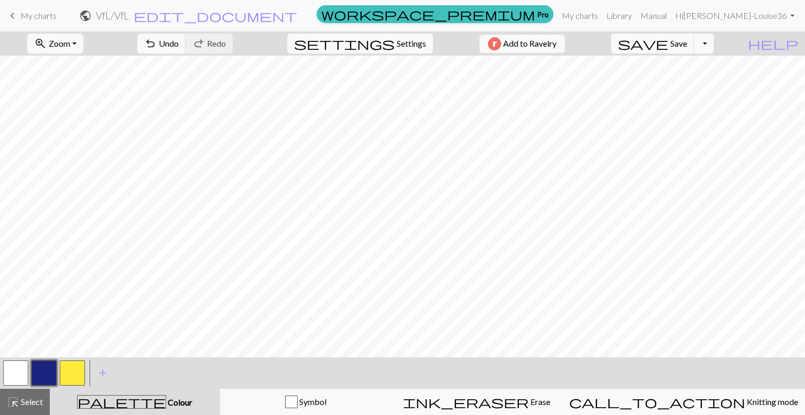
click at [11, 374] on button "button" at bounding box center [15, 372] width 25 height 25
click at [38, 375] on button "button" at bounding box center [43, 372] width 25 height 25
click at [4, 374] on button "button" at bounding box center [15, 372] width 25 height 25
click at [694, 49] on button "save Save Save" at bounding box center [652, 44] width 83 height 20
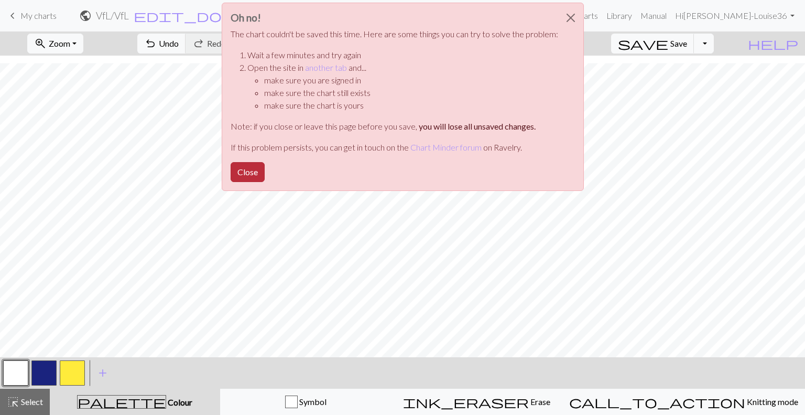
click at [252, 171] on button "Close" at bounding box center [248, 172] width 34 height 20
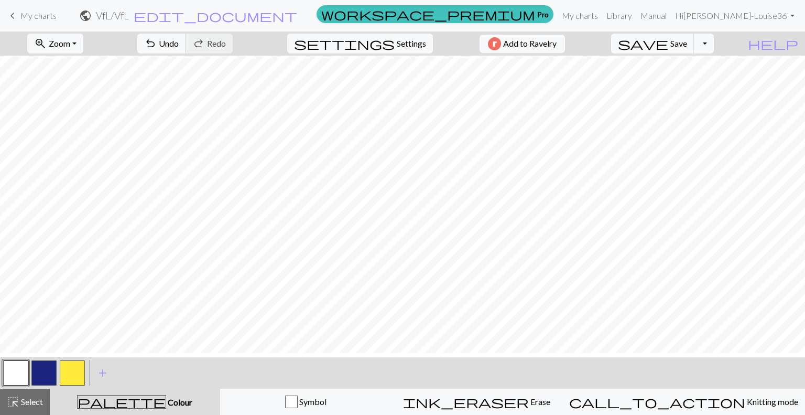
scroll to position [0, 0]
click at [669, 40] on span "save" at bounding box center [643, 43] width 50 height 15
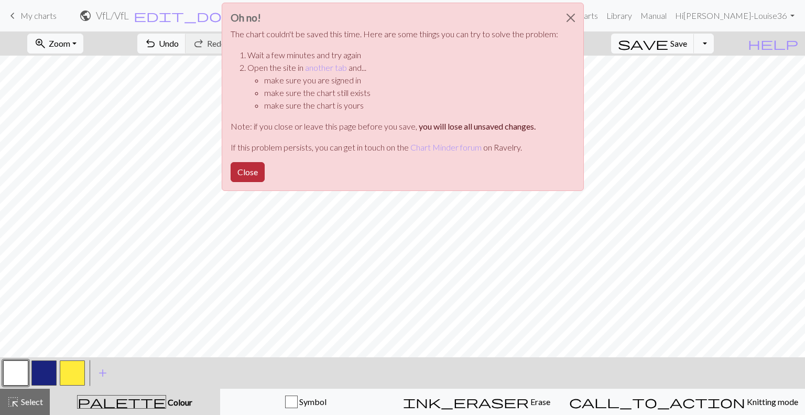
click at [244, 178] on button "Close" at bounding box center [248, 172] width 34 height 20
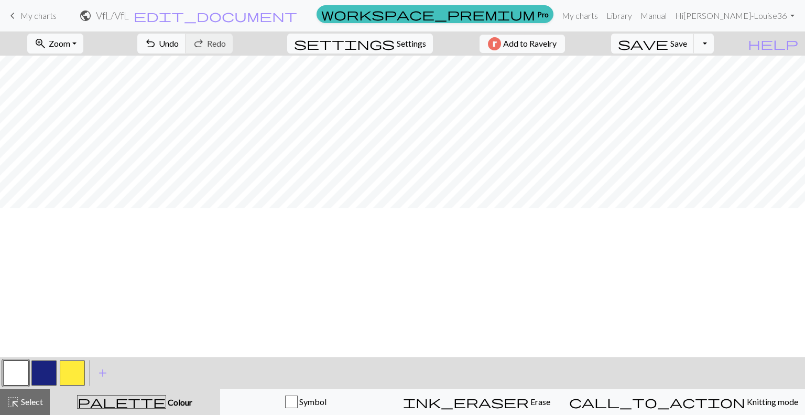
scroll to position [5, 0]
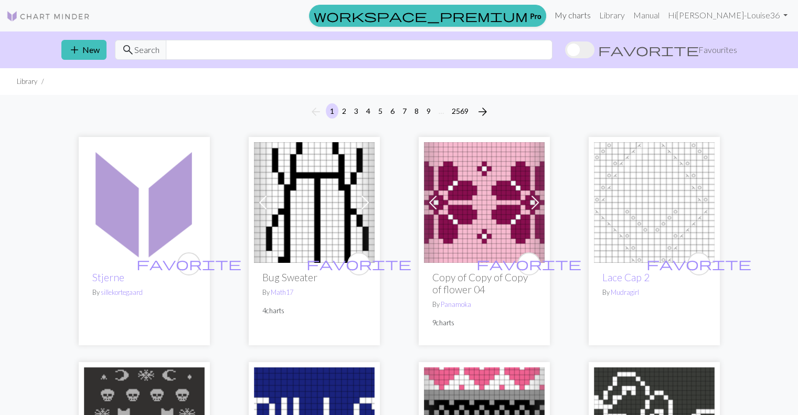
click at [595, 18] on link "My charts" at bounding box center [572, 15] width 45 height 21
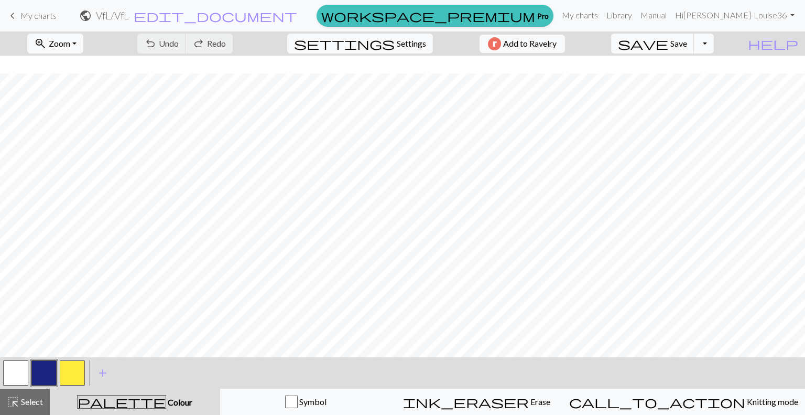
scroll to position [105, 0]
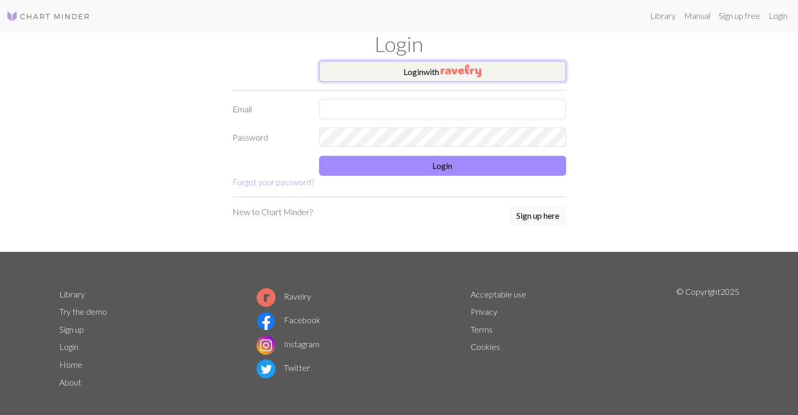
click at [423, 69] on button "Login with" at bounding box center [442, 71] width 247 height 21
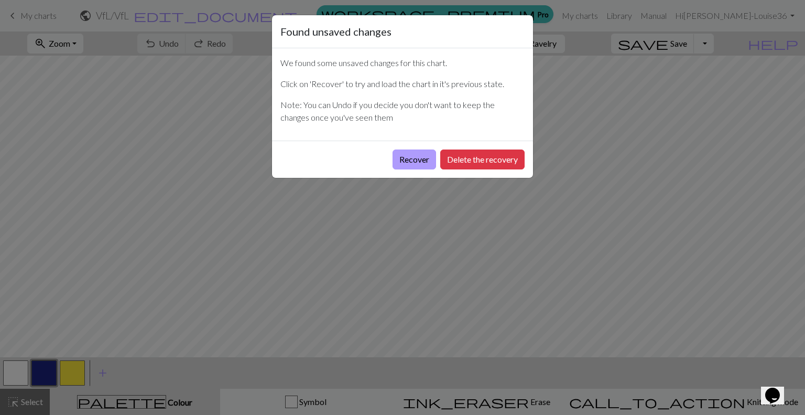
click at [404, 156] on button "Recover" at bounding box center [415, 159] width 44 height 20
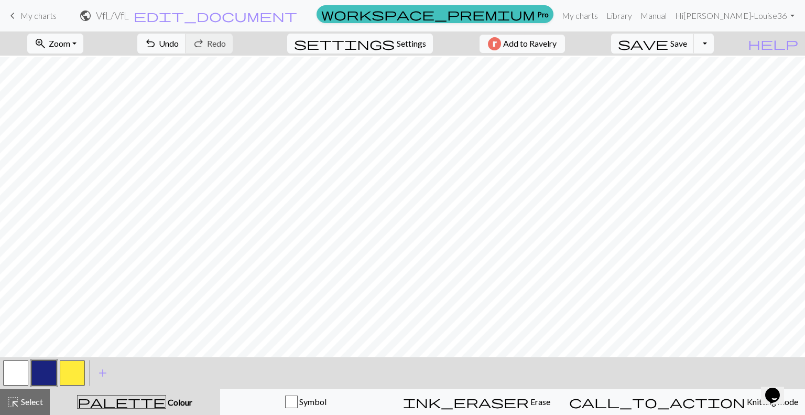
scroll to position [592, 0]
click at [688, 35] on button "save Save Save" at bounding box center [652, 44] width 83 height 20
click at [83, 45] on button "zoom_in Zoom Zoom" at bounding box center [55, 44] width 56 height 20
click at [91, 67] on button "Fit all" at bounding box center [69, 66] width 83 height 17
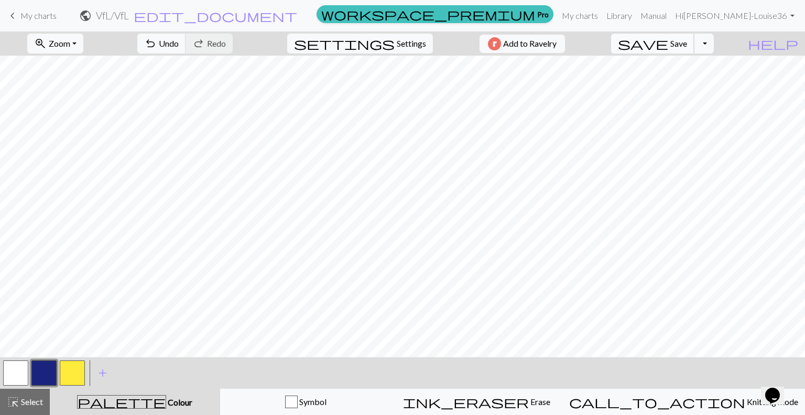
click at [691, 39] on button "save Save Save" at bounding box center [652, 44] width 83 height 20
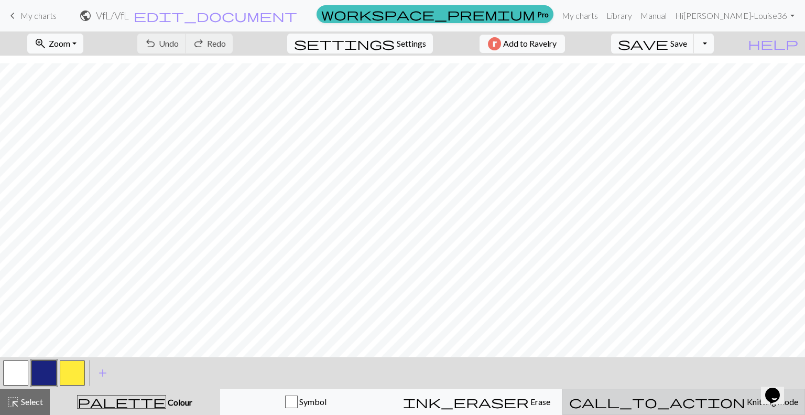
click at [746, 404] on span "Knitting mode" at bounding box center [772, 401] width 53 height 10
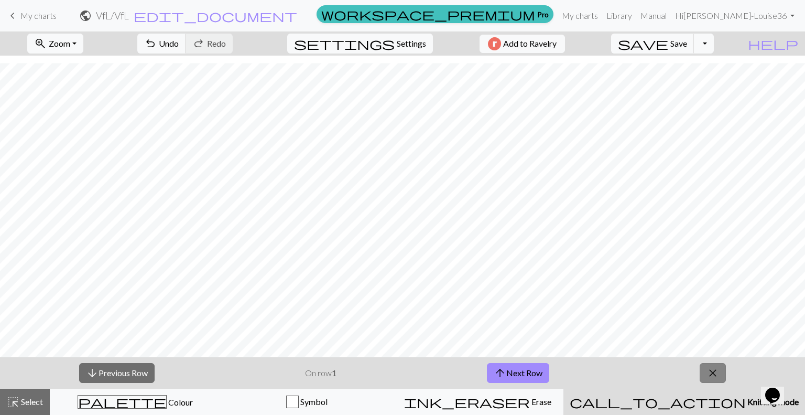
click at [715, 374] on span "close" at bounding box center [713, 372] width 13 height 15
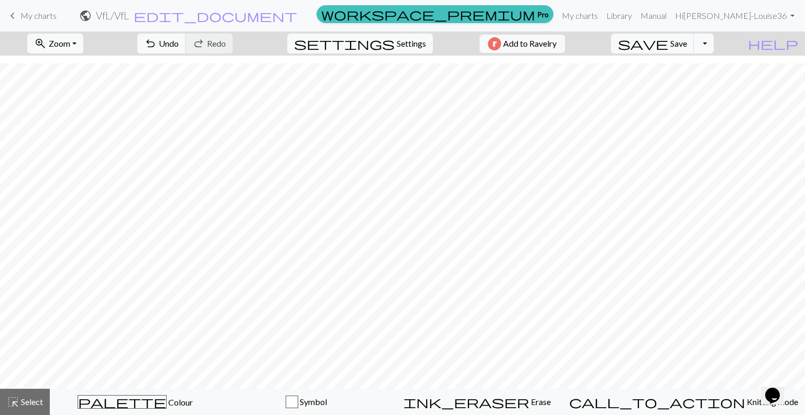
scroll to position [131, 0]
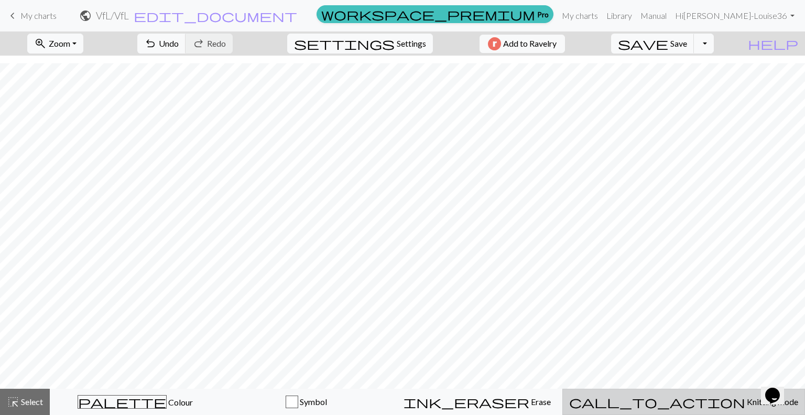
click at [708, 395] on div "call_to_action Knitting mode Knitting mode" at bounding box center [683, 401] width 229 height 13
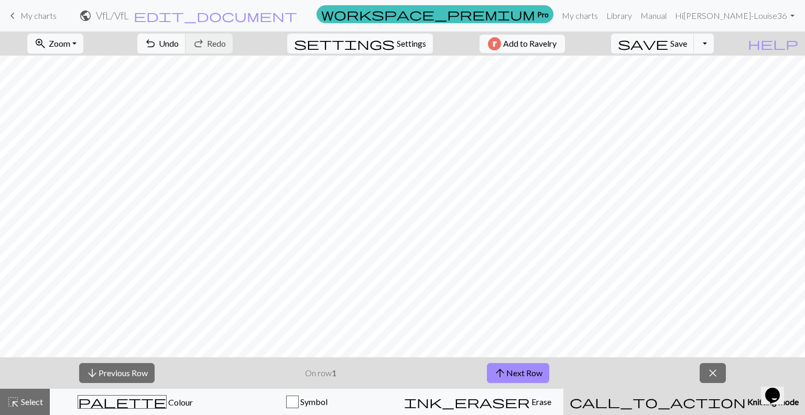
scroll to position [162, 0]
